Goal: Information Seeking & Learning: Learn about a topic

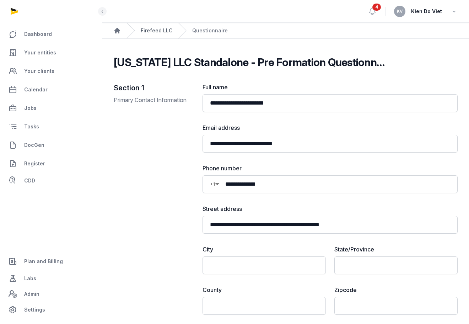
click at [160, 31] on link "Firefeed LLC" at bounding box center [157, 30] width 32 height 7
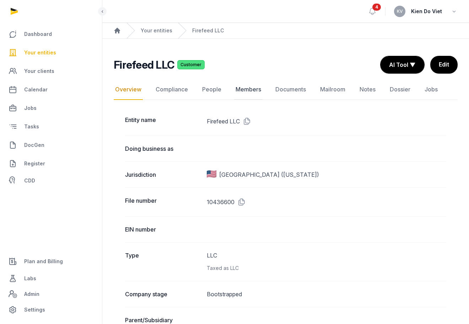
click at [250, 89] on link "Members" at bounding box center [248, 89] width 28 height 21
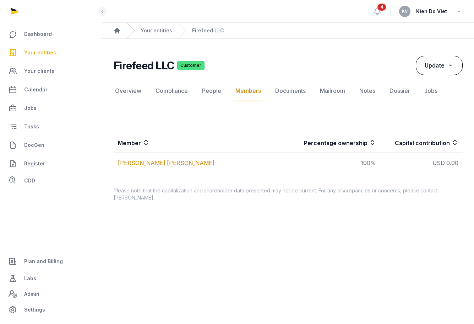
click at [452, 67] on icon at bounding box center [450, 64] width 6 height 7
click at [347, 61] on div "Firefeed LLC Customer" at bounding box center [262, 65] width 297 height 13
click at [159, 29] on link "Your entities" at bounding box center [157, 30] width 32 height 7
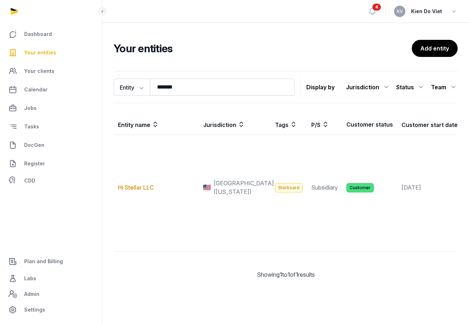
click at [378, 87] on div "Jurisdiction" at bounding box center [368, 86] width 44 height 11
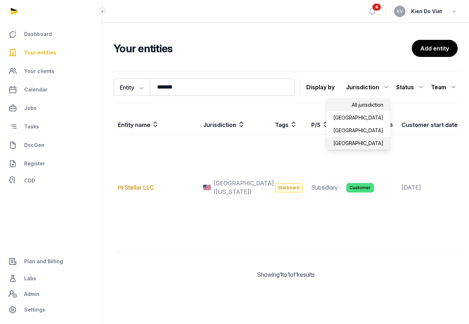
click at [374, 143] on div "[GEOGRAPHIC_DATA]" at bounding box center [358, 143] width 64 height 13
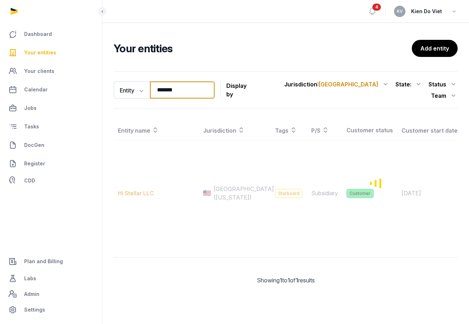
click at [215, 84] on input "*******" at bounding box center [182, 89] width 65 height 17
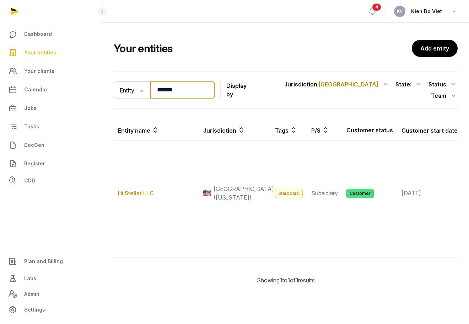
click at [215, 84] on input "*******" at bounding box center [182, 89] width 65 height 17
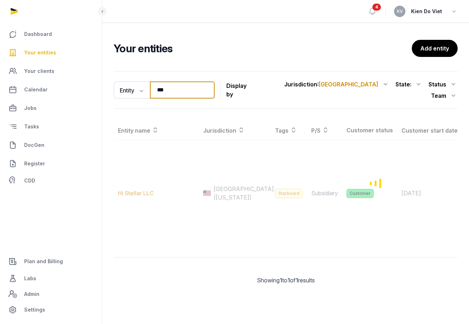
click at [199, 83] on input "**" at bounding box center [182, 89] width 65 height 17
click at [199, 82] on input "**" at bounding box center [182, 89] width 65 height 17
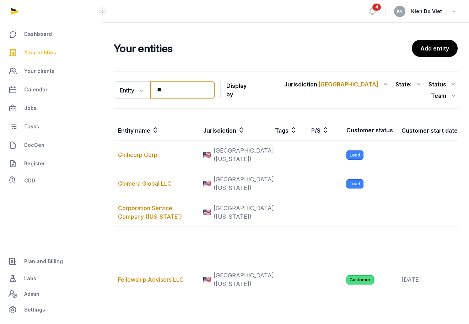
type input "*"
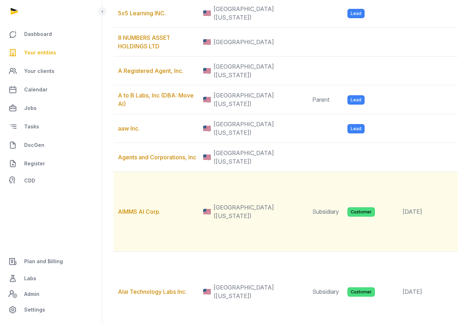
scroll to position [182, 0]
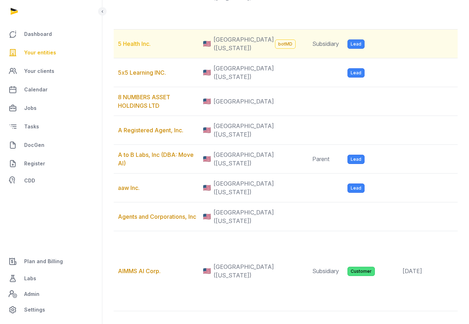
click at [140, 47] on link "5 Health Inc." at bounding box center [134, 43] width 33 height 7
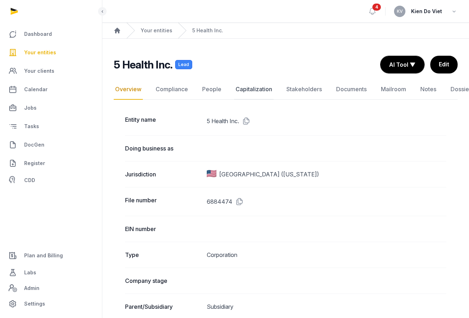
click at [250, 88] on link "Capitalization" at bounding box center [253, 89] width 39 height 21
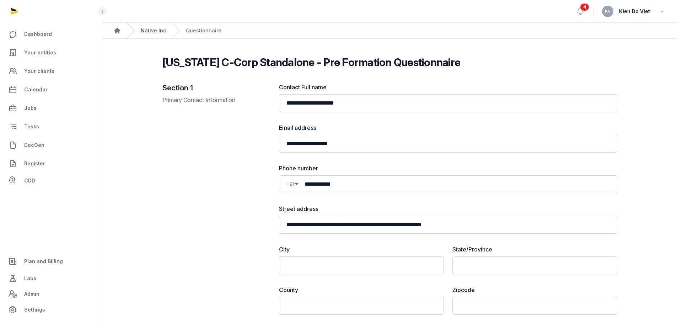
click at [156, 33] on link "Native Inc" at bounding box center [153, 30] width 25 height 7
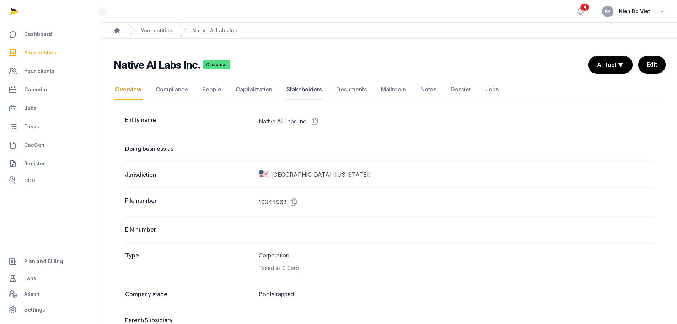
click at [296, 90] on link "Stakeholders" at bounding box center [304, 89] width 38 height 21
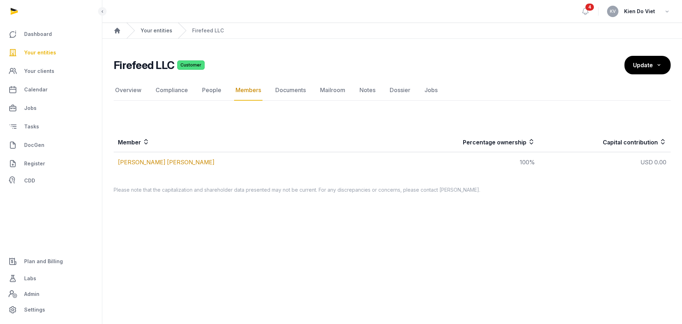
click at [158, 30] on link "Your entities" at bounding box center [157, 30] width 32 height 7
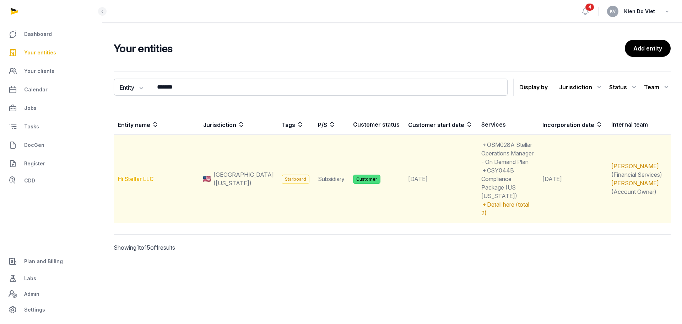
click at [138, 175] on link "Hi Stellar LLC" at bounding box center [136, 178] width 36 height 7
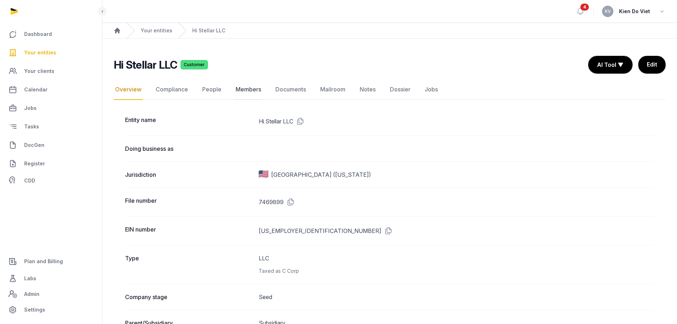
click at [249, 89] on link "Members" at bounding box center [248, 89] width 28 height 21
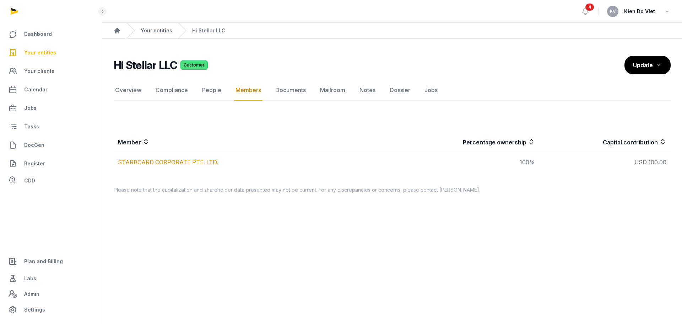
click at [158, 28] on link "Your entities" at bounding box center [157, 30] width 32 height 7
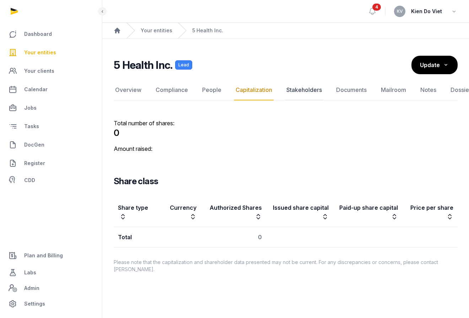
click at [298, 89] on link "Stakeholders" at bounding box center [304, 90] width 38 height 21
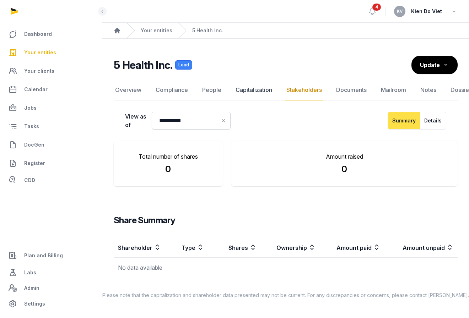
click at [251, 91] on link "Capitalization" at bounding box center [253, 90] width 39 height 21
